Goal: Task Accomplishment & Management: Use online tool/utility

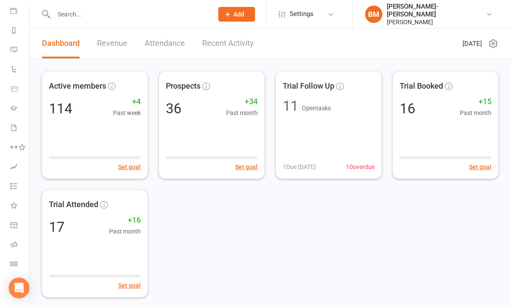
scroll to position [100, 0]
click at [13, 266] on icon at bounding box center [13, 264] width 7 height 7
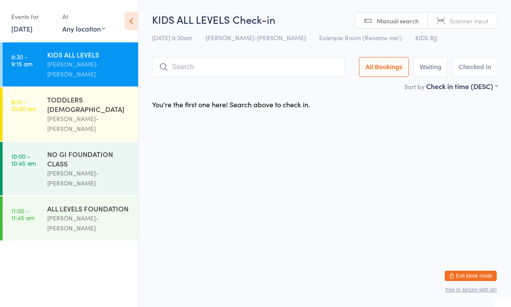
click at [307, 67] on input "search" at bounding box center [248, 67] width 193 height 20
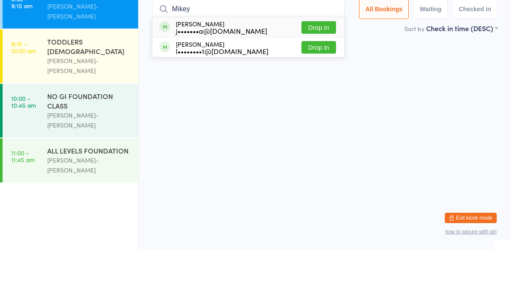
type input "Mikey"
click at [320, 79] on button "Drop in" at bounding box center [318, 85] width 35 height 13
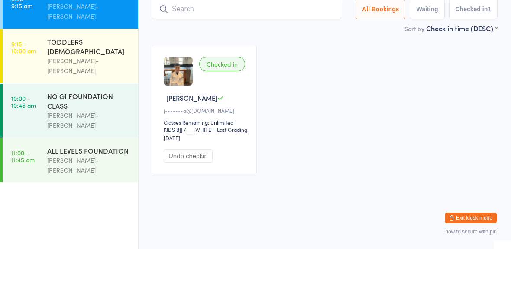
click at [242, 57] on input "search" at bounding box center [246, 67] width 189 height 20
click at [236, 57] on input "search" at bounding box center [246, 67] width 189 height 20
click at [242, 57] on input "search" at bounding box center [246, 67] width 189 height 20
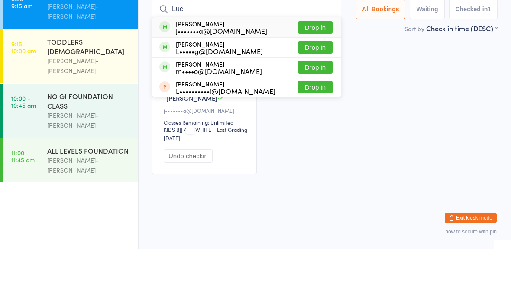
type input "Luc"
click at [313, 79] on button "Drop in" at bounding box center [315, 85] width 35 height 13
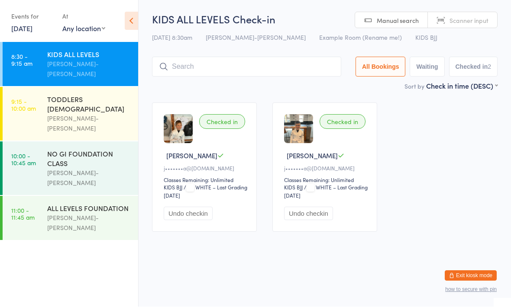
click at [202, 76] on input "search" at bounding box center [246, 67] width 189 height 20
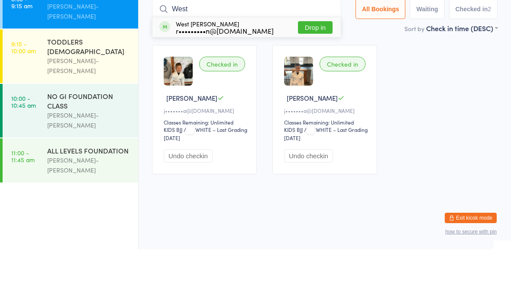
type input "West"
click at [307, 79] on button "Drop in" at bounding box center [315, 85] width 35 height 13
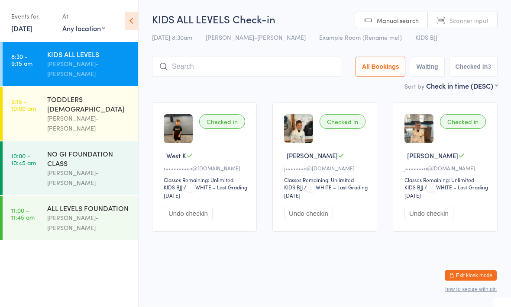
click at [86, 149] on div "NO GI FOUNDATION CLASS" at bounding box center [89, 158] width 84 height 19
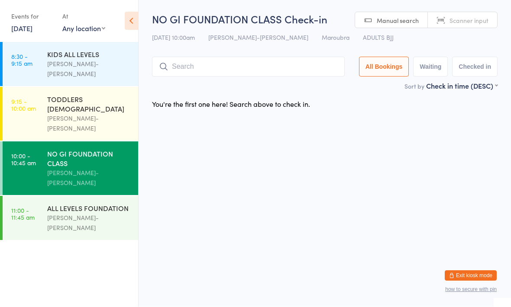
click at [97, 204] on div "ALL LEVELS FOUNDATION" at bounding box center [89, 209] width 84 height 10
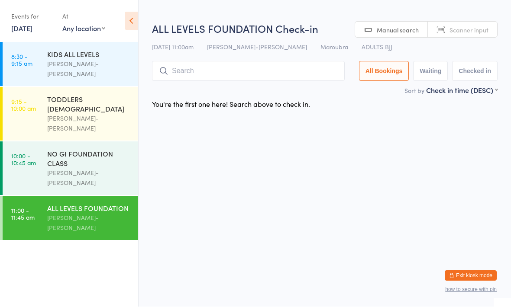
click at [94, 149] on div "NO GI FOUNDATION CLASS" at bounding box center [89, 158] width 84 height 19
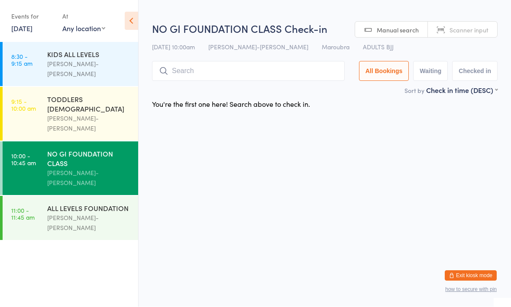
click at [98, 114] on div "[PERSON_NAME]-[PERSON_NAME]" at bounding box center [89, 124] width 84 height 20
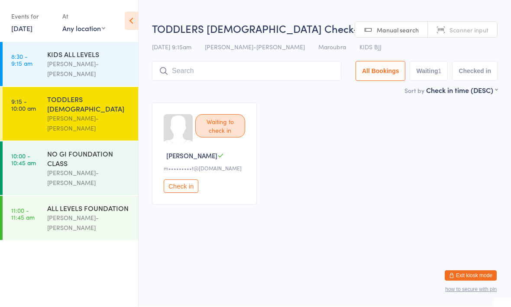
click at [96, 149] on div "NO GI FOUNDATION CLASS" at bounding box center [89, 158] width 84 height 19
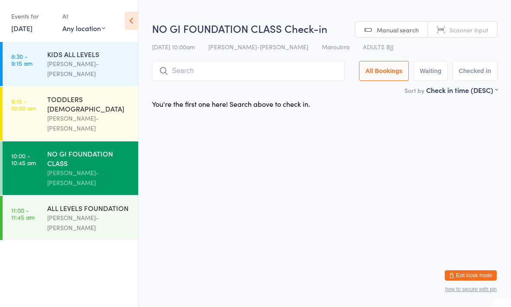
click at [96, 213] on div "[PERSON_NAME]-[PERSON_NAME]" at bounding box center [89, 223] width 84 height 20
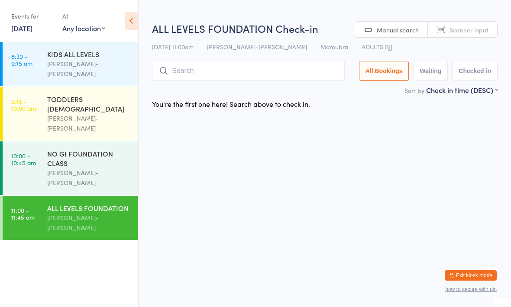
click at [77, 57] on div "KIDS ALL LEVELS" at bounding box center [89, 55] width 84 height 10
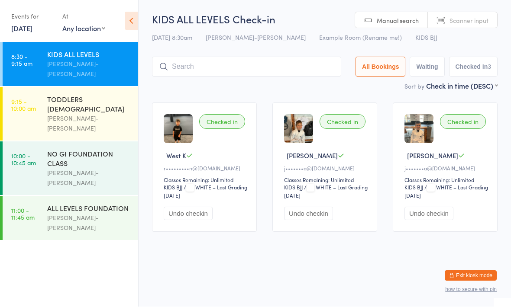
click at [205, 69] on input "search" at bounding box center [246, 67] width 189 height 20
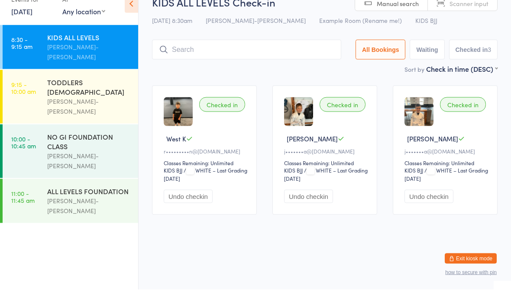
click at [83, 59] on div "[PERSON_NAME]-[PERSON_NAME]" at bounding box center [89, 69] width 84 height 20
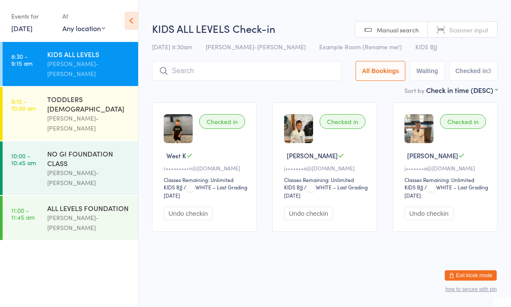
click at [192, 67] on input "search" at bounding box center [246, 71] width 189 height 20
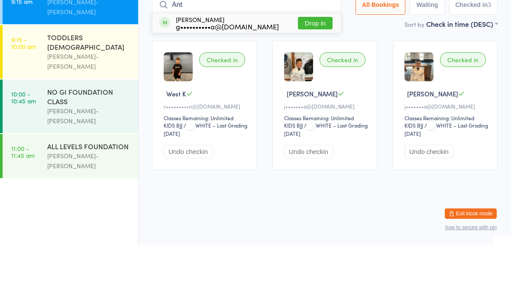
type input "Ant"
click at [304, 79] on button "Drop in" at bounding box center [315, 85] width 35 height 13
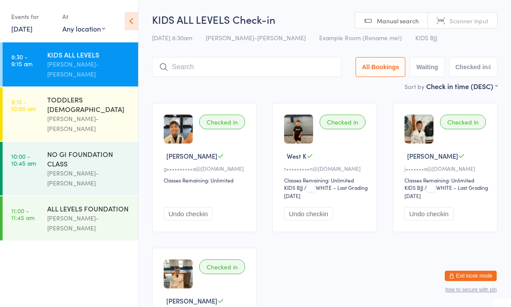
click at [259, 70] on input "search" at bounding box center [246, 67] width 189 height 20
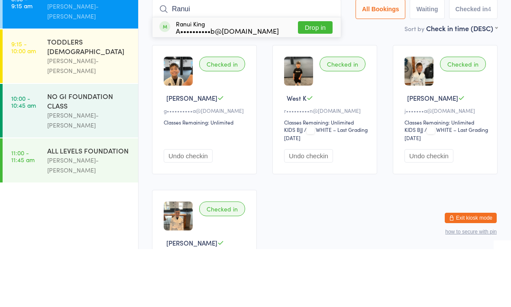
type input "Ranui"
click at [310, 79] on button "Drop in" at bounding box center [315, 85] width 35 height 13
